Goal: Check status: Check status

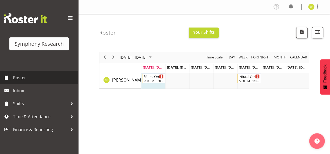
click at [50, 77] on span "Roster" at bounding box center [44, 78] width 63 height 8
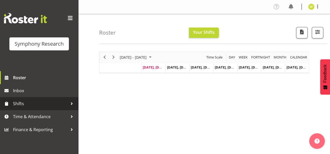
click at [43, 105] on span "Shifts" at bounding box center [40, 104] width 55 height 8
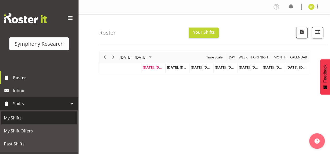
click at [23, 118] on span "My Shifts" at bounding box center [39, 118] width 70 height 8
